Goal: Task Accomplishment & Management: Use online tool/utility

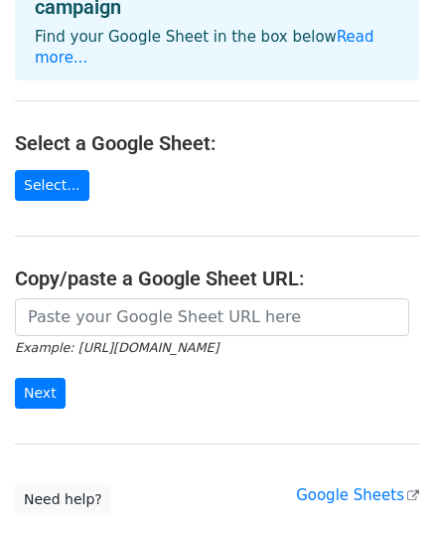
scroll to position [199, 0]
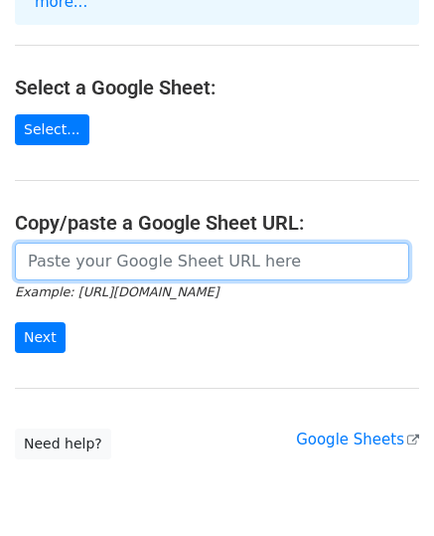
click at [153, 243] on input "url" at bounding box center [212, 262] width 395 height 38
paste input "6282302462179 62895617688086 6282139643521 6283163632900 6285838922311 62882247…"
type input "6282302462179 62895617688086 6282139643521 6283163632900 6285838922311 62882247…"
click at [112, 243] on input "url" at bounding box center [212, 262] width 395 height 38
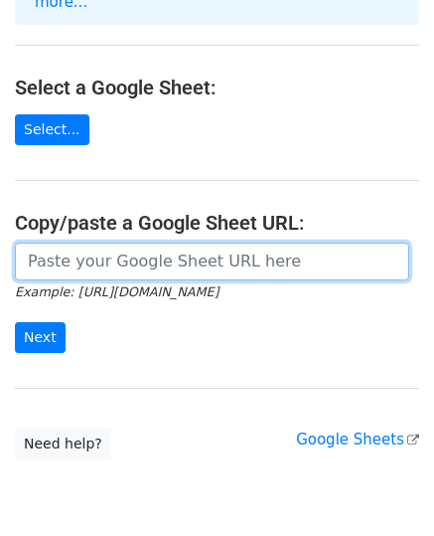
paste input "[URL][DOMAIN_NAME]"
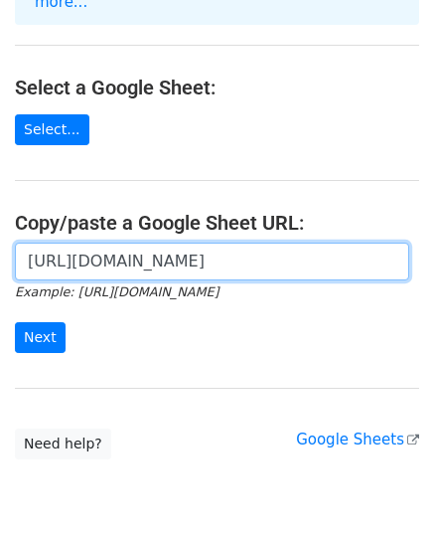
scroll to position [0, 427]
type input "[URL][DOMAIN_NAME]"
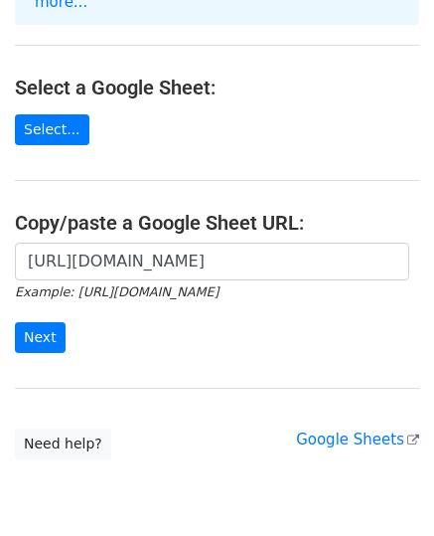
scroll to position [0, 0]
click at [20, 322] on input "Next" at bounding box center [40, 337] width 51 height 31
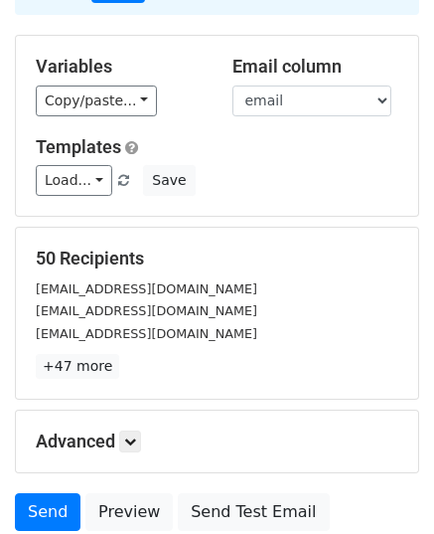
scroll to position [313, 0]
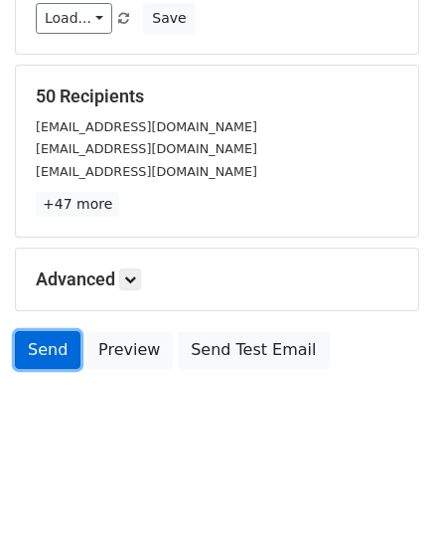
click at [43, 355] on link "Send" at bounding box center [48, 350] width 66 height 38
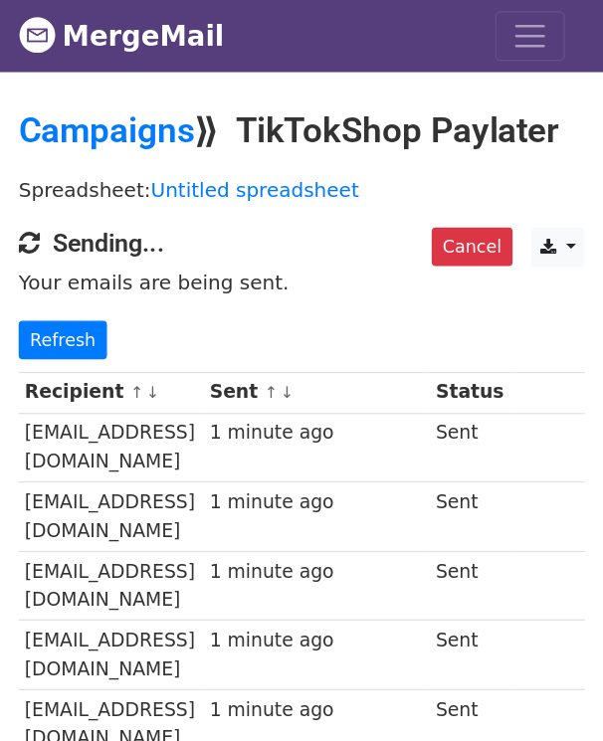
scroll to position [597, 0]
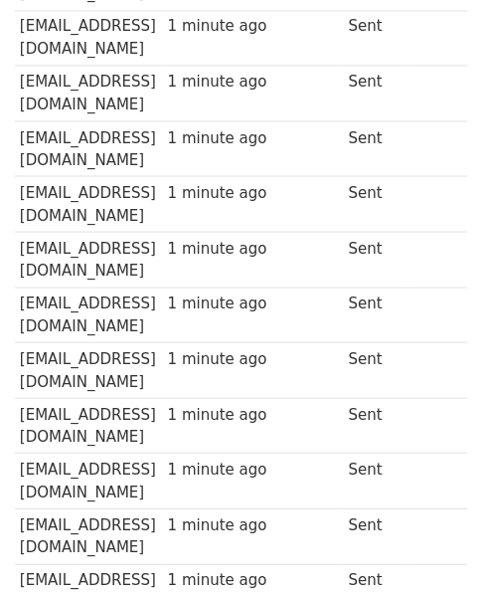
click at [321, 181] on div "1 minute ago" at bounding box center [252, 192] width 171 height 23
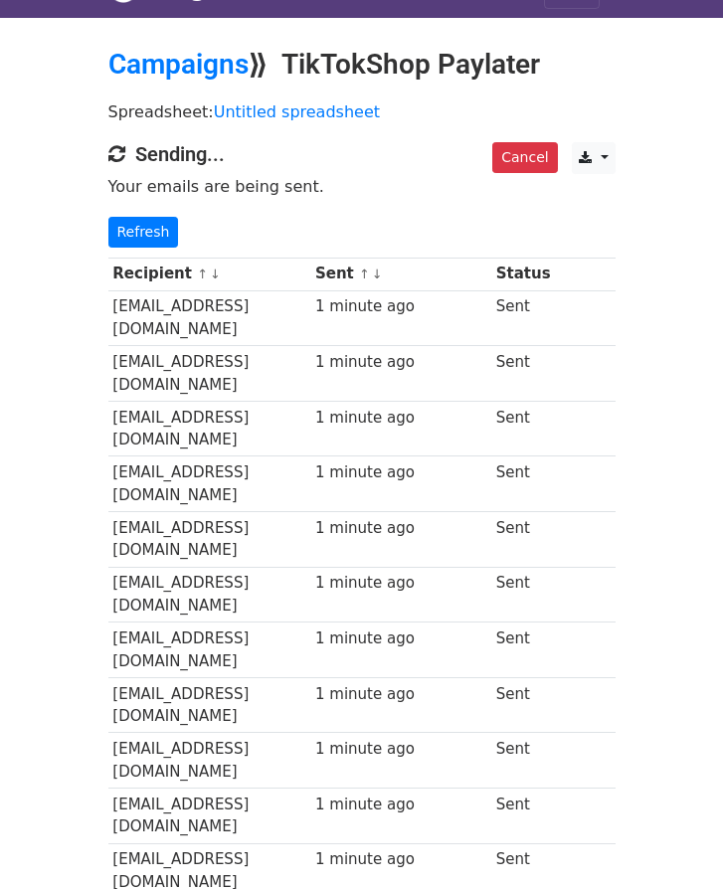
scroll to position [0, 0]
